Goal: Information Seeking & Learning: Learn about a topic

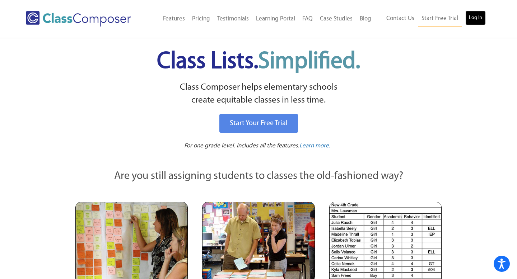
click at [483, 18] on link "Log In" at bounding box center [475, 18] width 20 height 14
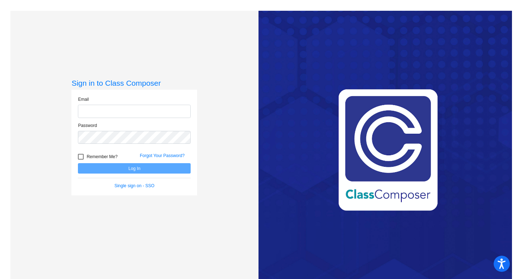
type input "bellis@chillicotheschools.org"
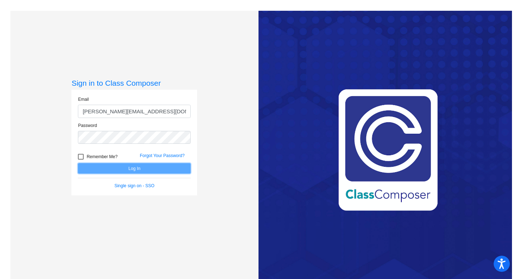
click at [155, 171] on button "Log In" at bounding box center [134, 168] width 113 height 10
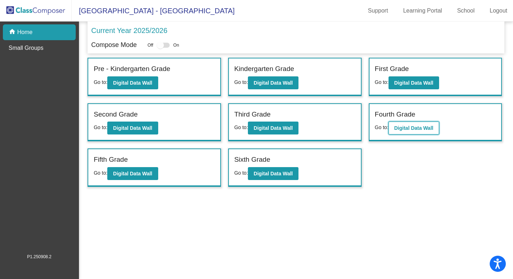
click at [414, 124] on button "Digital Data Wall" at bounding box center [414, 128] width 51 height 13
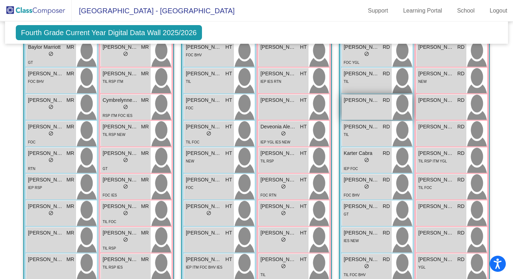
scroll to position [237, 0]
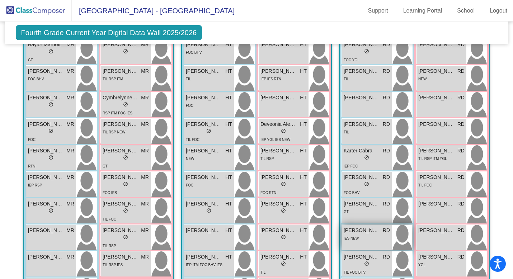
click at [369, 236] on div "IES NEW" at bounding box center [367, 238] width 46 height 8
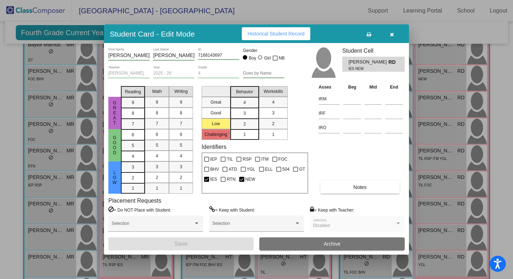
click at [272, 35] on span "Historical Student Record" at bounding box center [276, 34] width 57 height 6
click at [399, 32] on button "button" at bounding box center [392, 33] width 23 height 13
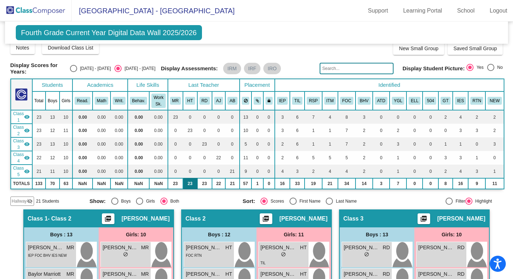
scroll to position [0, 0]
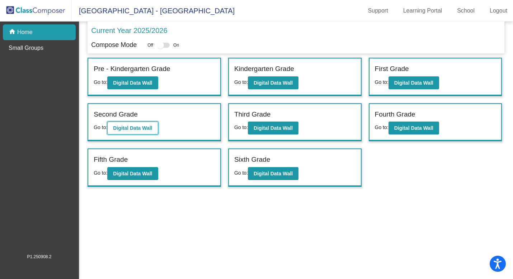
click at [129, 126] on b "Digital Data Wall" at bounding box center [132, 128] width 39 height 6
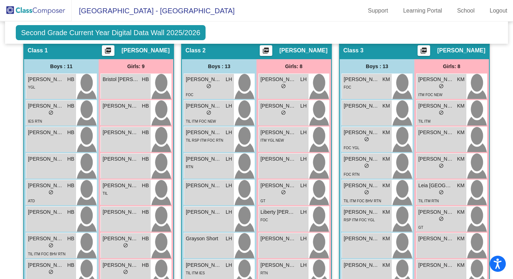
scroll to position [190, 0]
click at [194, 140] on span "TIL RSP ITM FOC RTN" at bounding box center [204, 140] width 37 height 4
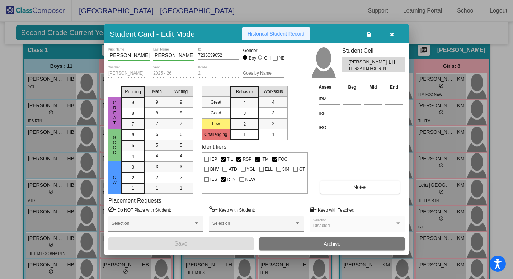
click at [267, 31] on span "Historical Student Record" at bounding box center [276, 34] width 57 height 6
click at [396, 36] on button "button" at bounding box center [392, 33] width 23 height 13
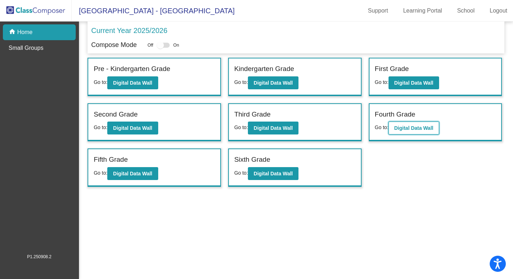
click at [412, 123] on button "Digital Data Wall" at bounding box center [414, 128] width 51 height 13
click at [434, 129] on b "Digital Data Wall" at bounding box center [414, 128] width 39 height 6
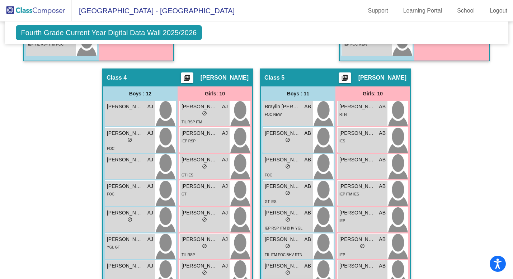
scroll to position [534, 0]
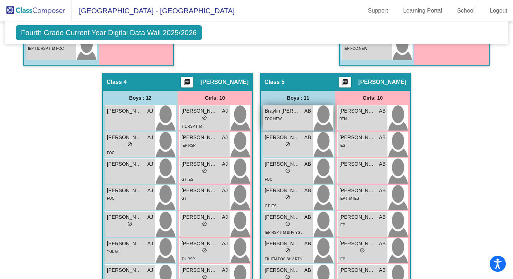
click at [282, 119] on div "FOC NEW" at bounding box center [288, 119] width 46 height 8
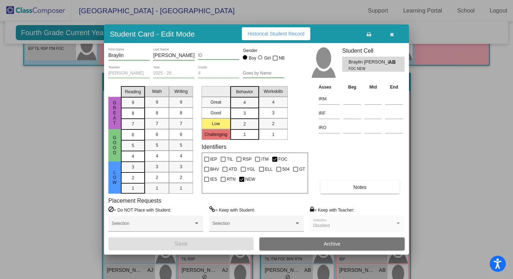
click at [278, 33] on span "Historical Student Record" at bounding box center [276, 34] width 57 height 6
